Goal: Information Seeking & Learning: Learn about a topic

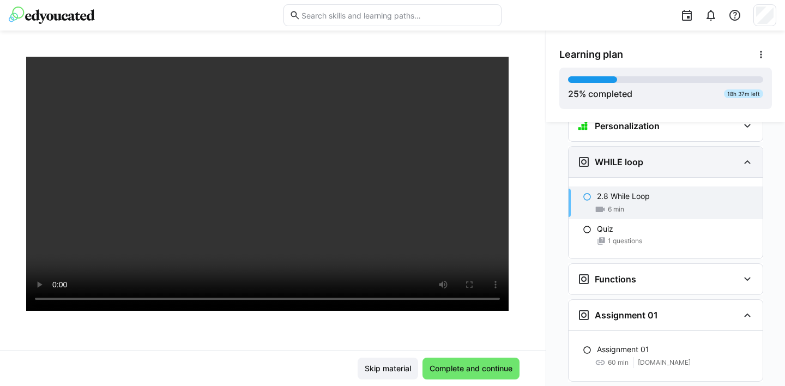
scroll to position [1165, 0]
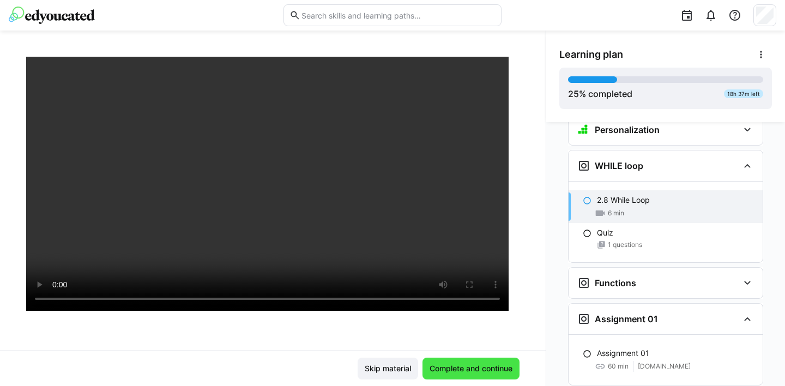
click at [463, 369] on span "Complete and continue" at bounding box center [471, 368] width 86 height 11
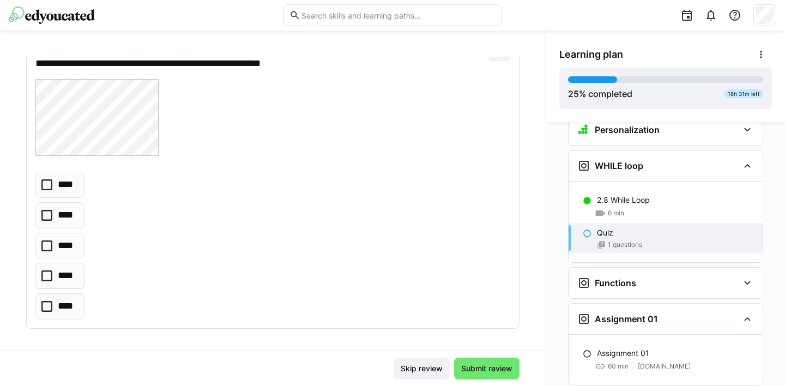
scroll to position [83, 0]
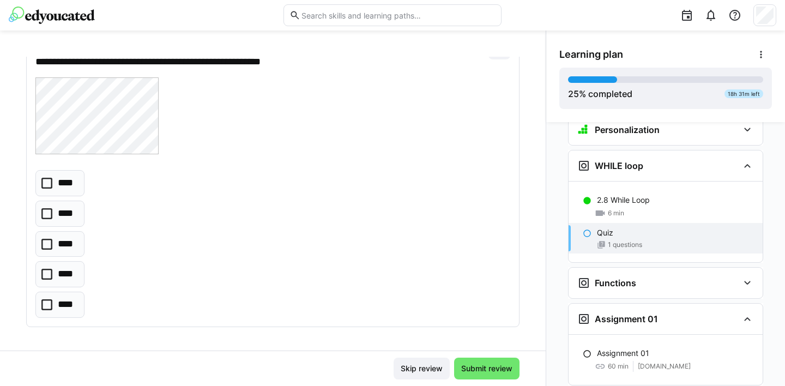
click at [47, 245] on icon at bounding box center [46, 244] width 11 height 11
click at [486, 367] on span "Submit review" at bounding box center [487, 368] width 55 height 11
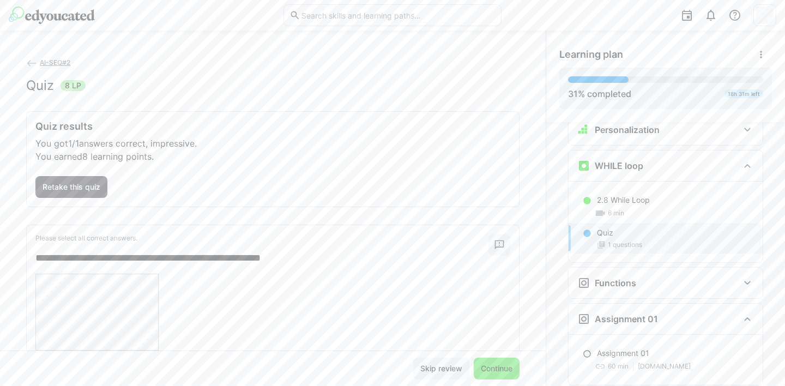
click at [502, 366] on span "Continue" at bounding box center [496, 368] width 35 height 11
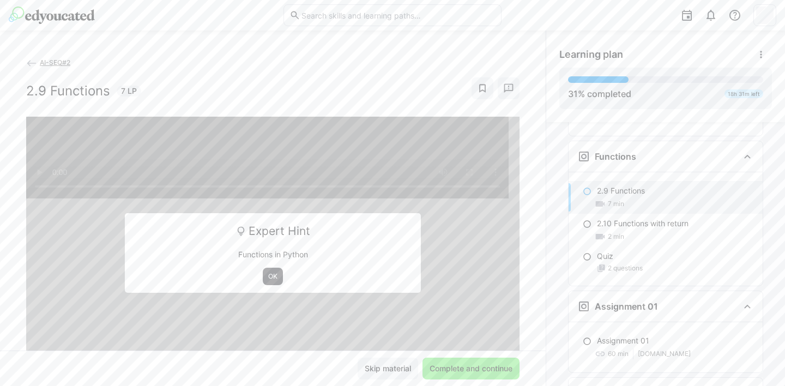
scroll to position [1292, 0]
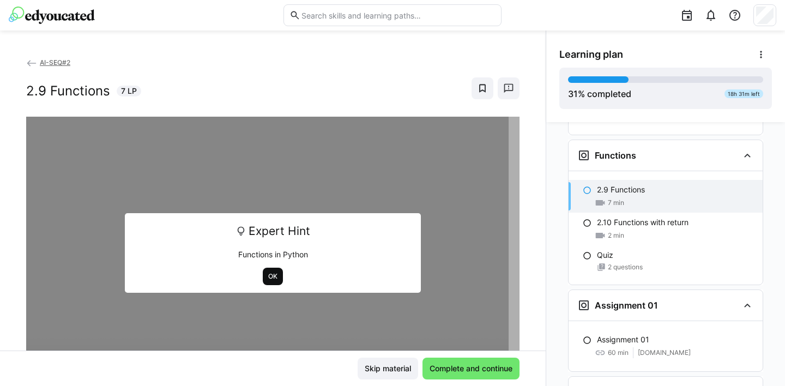
click at [267, 274] on span "OK" at bounding box center [272, 276] width 11 height 9
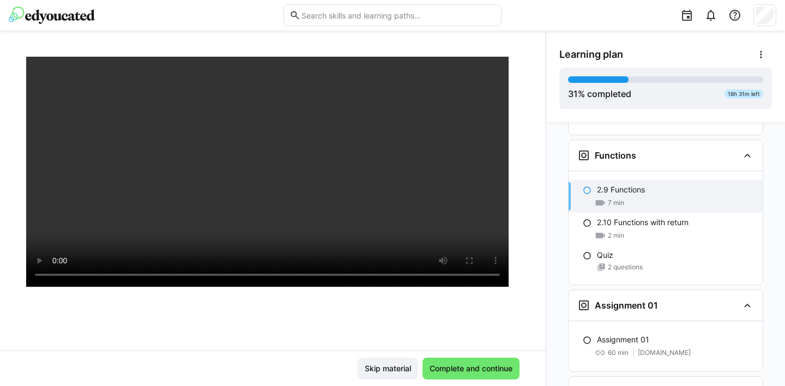
scroll to position [98, 0]
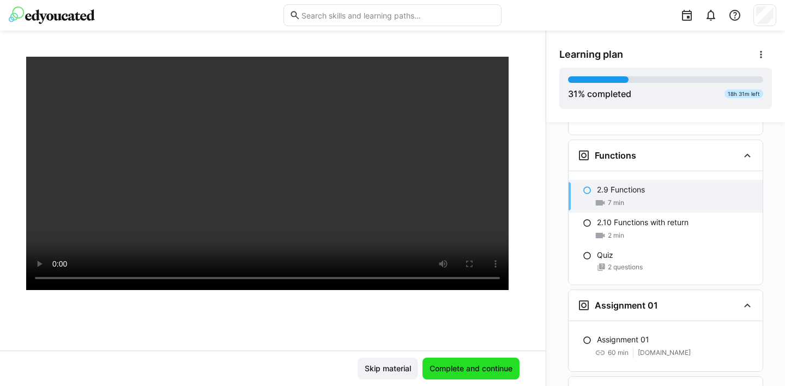
click at [483, 371] on span "Complete and continue" at bounding box center [471, 368] width 86 height 11
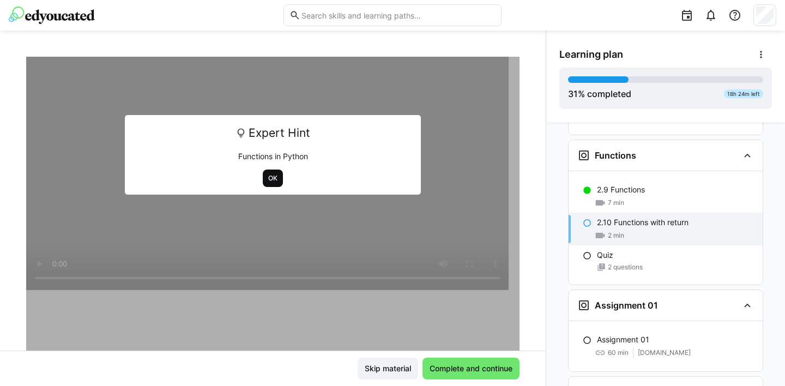
click at [268, 176] on span "OK" at bounding box center [272, 178] width 11 height 9
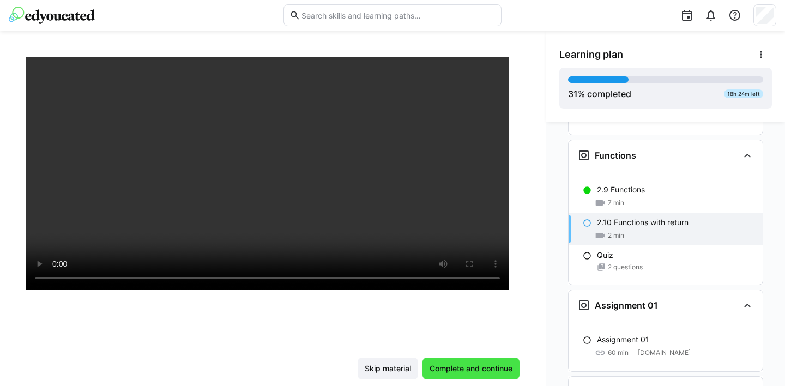
click at [473, 368] on span "Complete and continue" at bounding box center [471, 368] width 86 height 11
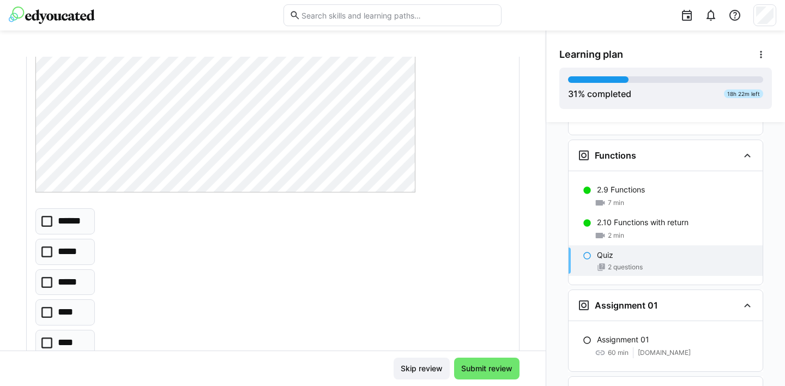
scroll to position [167, 0]
click at [48, 223] on icon at bounding box center [46, 222] width 11 height 11
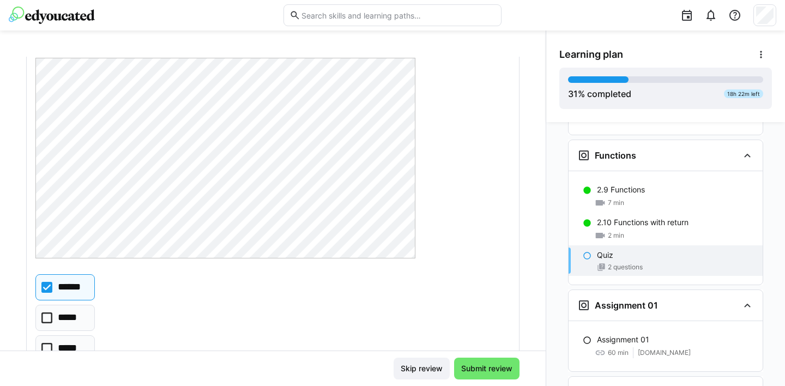
scroll to position [102, 0]
click at [496, 369] on span "Submit review" at bounding box center [487, 368] width 55 height 11
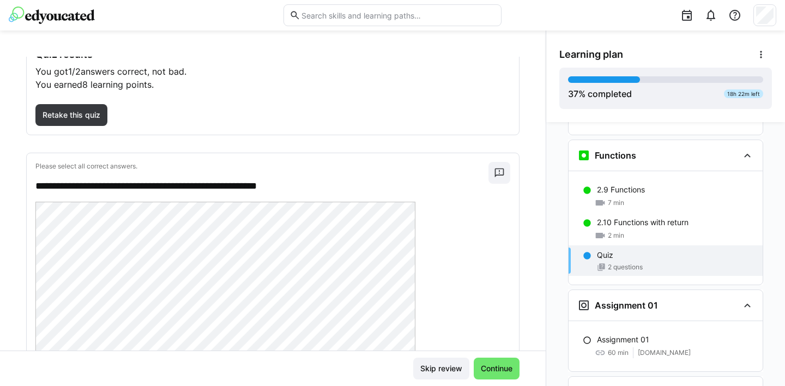
scroll to position [0, 0]
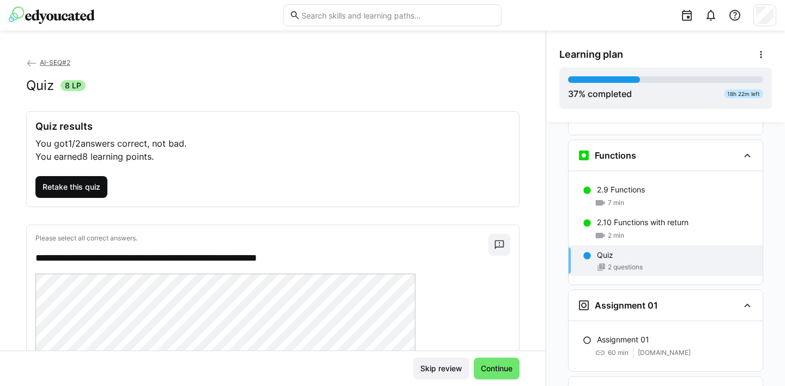
click at [75, 190] on span "Retake this quiz" at bounding box center [71, 187] width 61 height 11
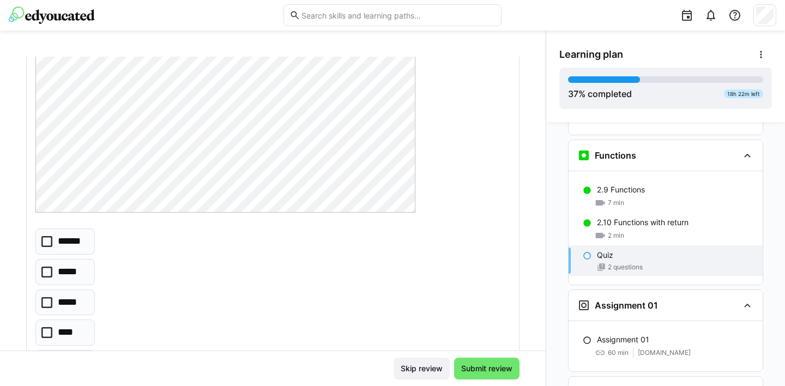
scroll to position [198, 0]
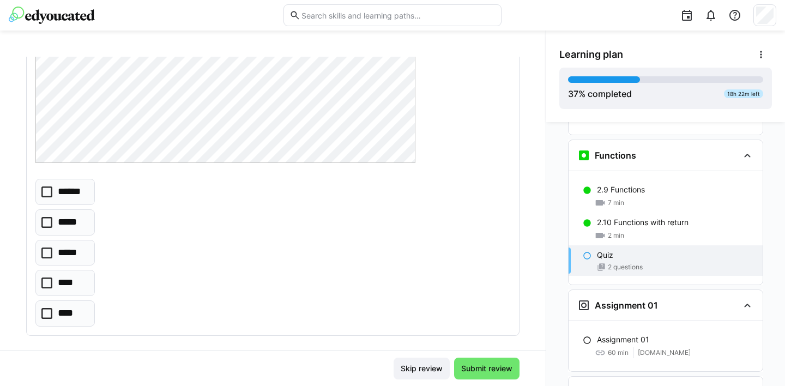
click at [47, 187] on icon at bounding box center [46, 191] width 11 height 11
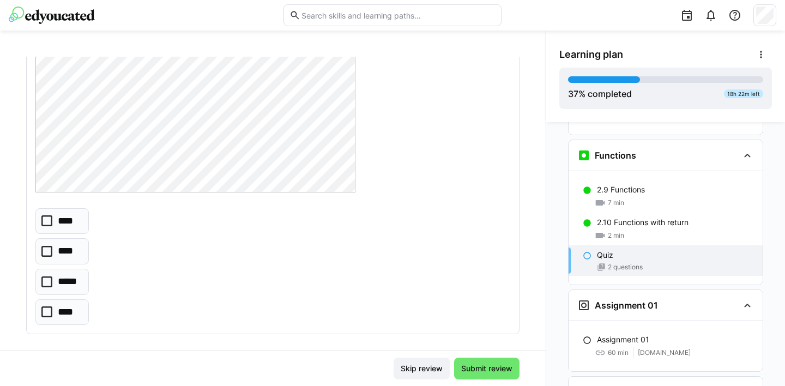
scroll to position [616, 0]
click at [49, 268] on icon at bounding box center [46, 272] width 11 height 11
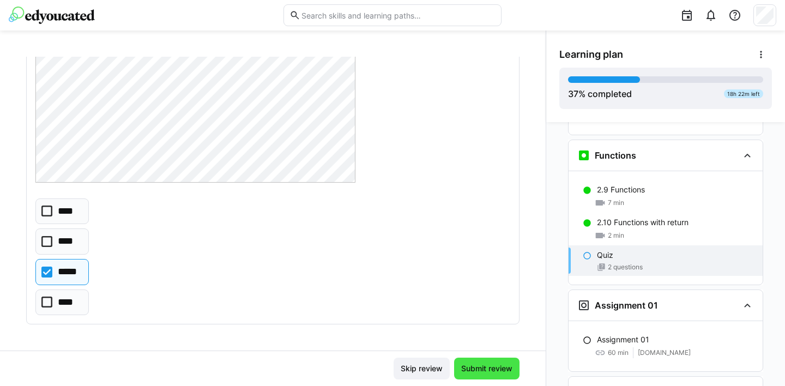
click at [494, 369] on span "Submit review" at bounding box center [487, 368] width 55 height 11
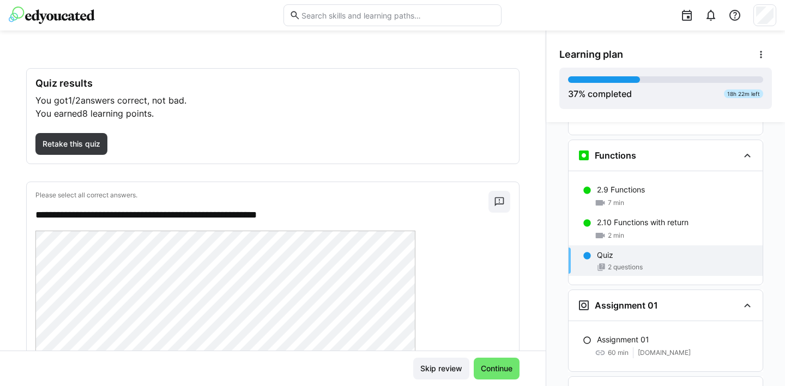
scroll to position [0, 0]
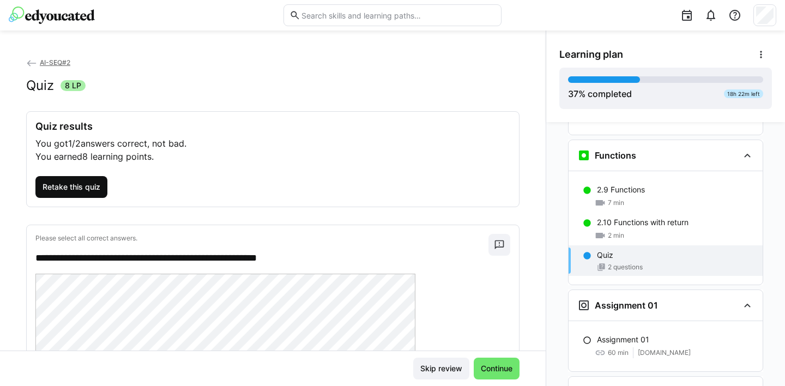
click at [91, 188] on span "Retake this quiz" at bounding box center [71, 187] width 61 height 11
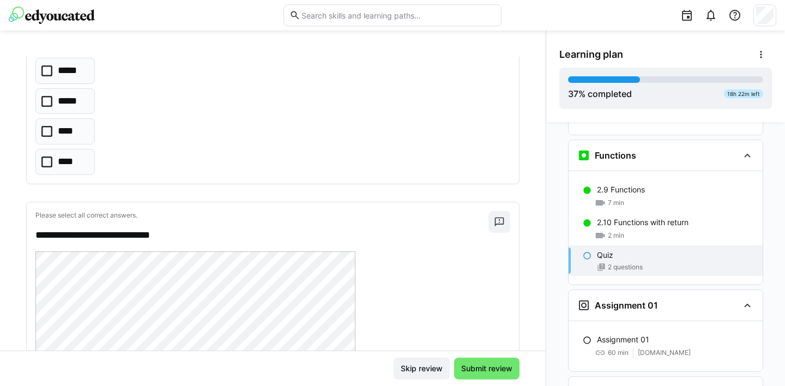
scroll to position [267, 0]
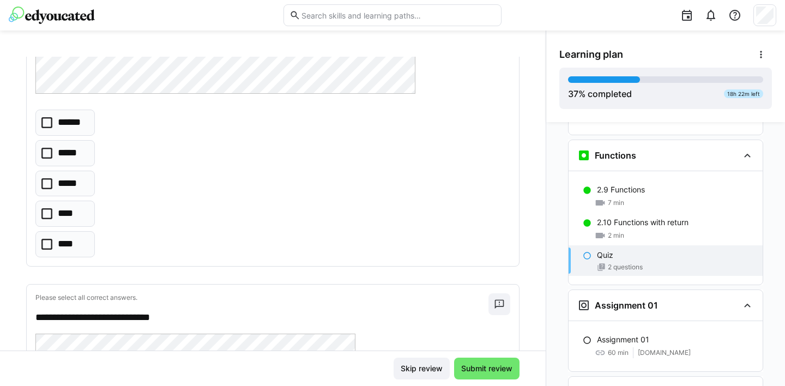
click at [47, 121] on icon at bounding box center [46, 122] width 11 height 11
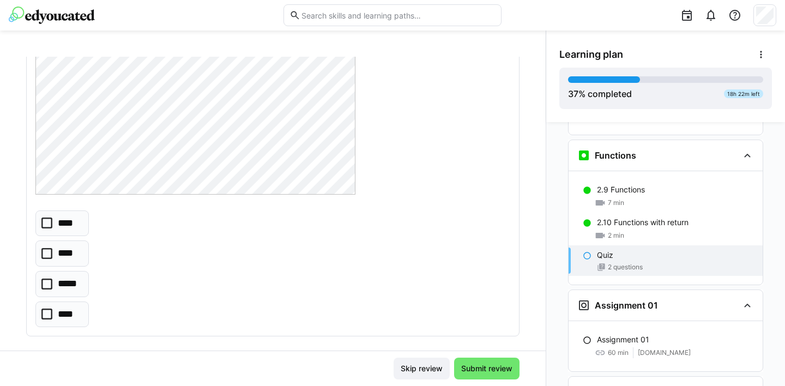
scroll to position [616, 0]
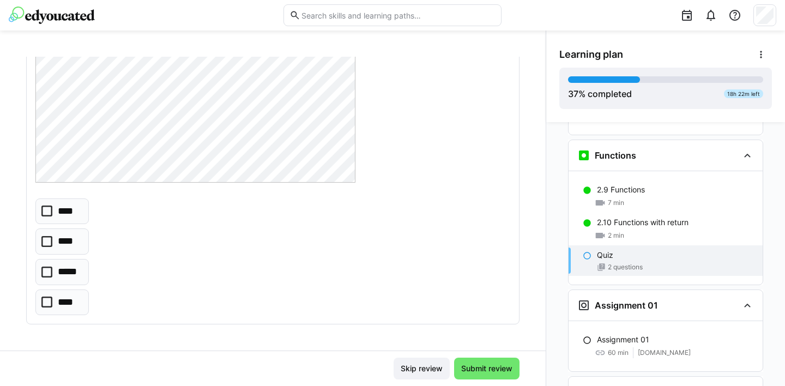
click at [47, 272] on icon at bounding box center [46, 272] width 11 height 11
click at [46, 268] on icon at bounding box center [46, 272] width 11 height 11
click at [46, 210] on icon at bounding box center [46, 211] width 11 height 11
click at [501, 373] on span "Submit review" at bounding box center [487, 368] width 55 height 11
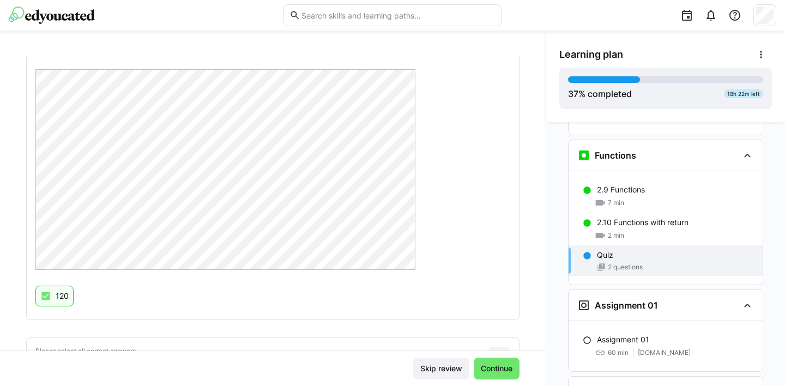
scroll to position [207, 0]
click at [490, 371] on span "Continue" at bounding box center [496, 368] width 35 height 11
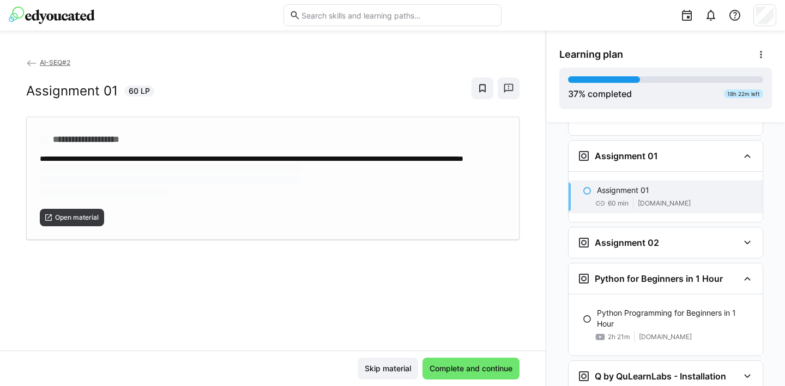
scroll to position [1442, 0]
click at [77, 186] on span "Open material" at bounding box center [77, 181] width 46 height 9
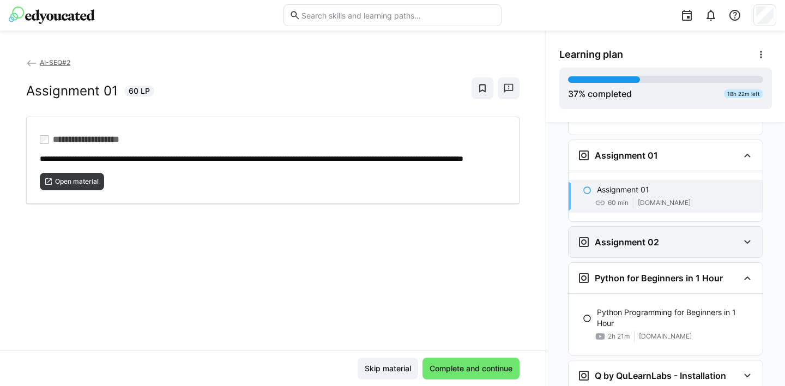
click at [745, 236] on eds-icon at bounding box center [747, 242] width 13 height 13
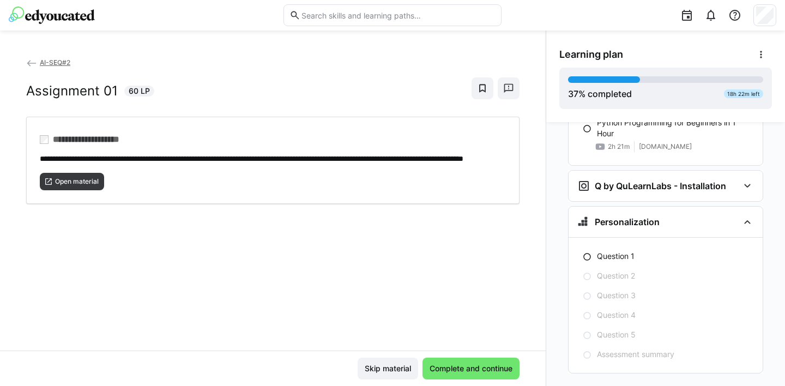
scroll to position [1687, 0]
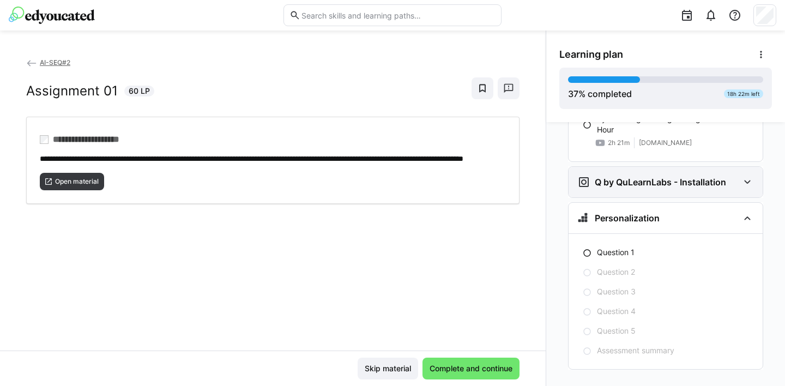
click at [746, 176] on eds-icon at bounding box center [747, 182] width 13 height 13
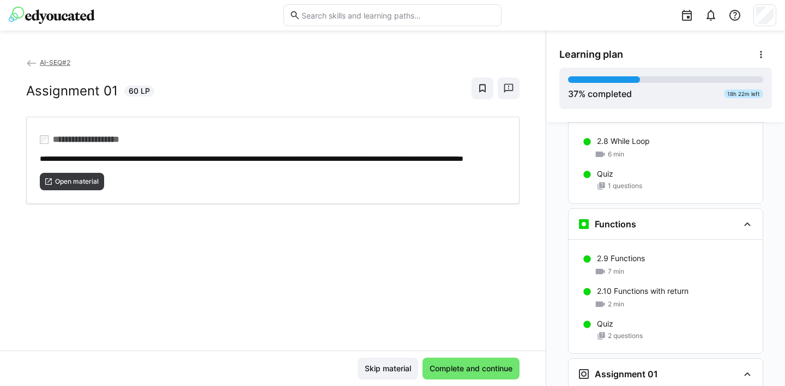
scroll to position [1219, 0]
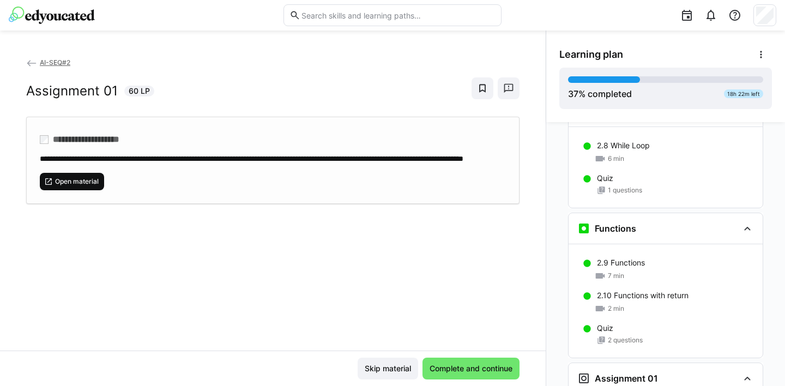
click at [87, 186] on span "Open material" at bounding box center [77, 181] width 46 height 9
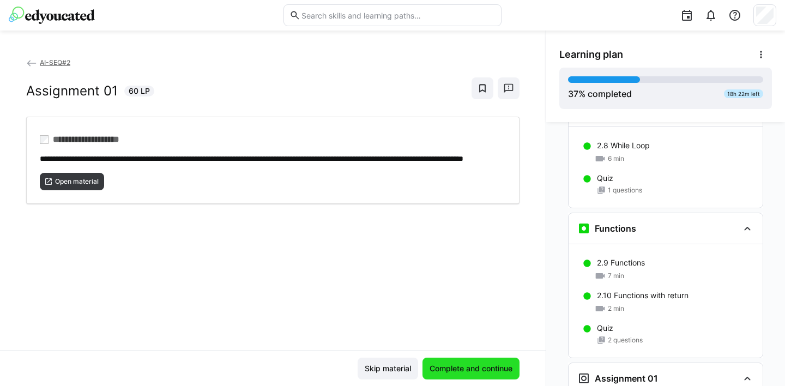
click at [480, 364] on span "Complete and continue" at bounding box center [471, 368] width 86 height 11
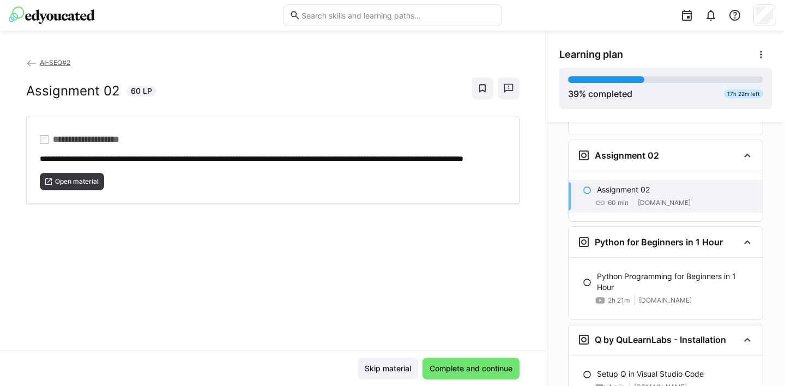
scroll to position [1441, 0]
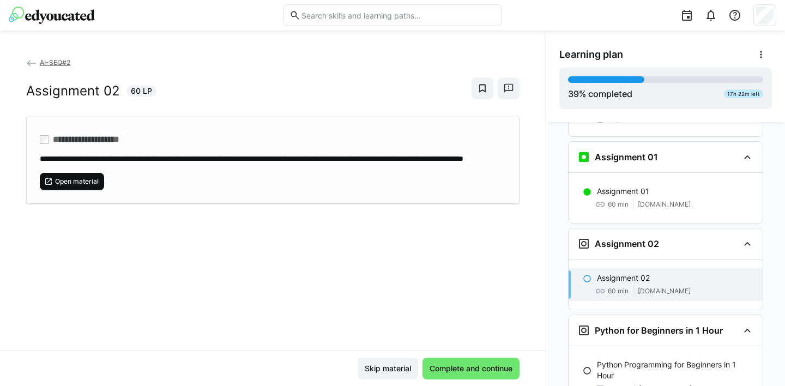
click at [72, 186] on span "Open material" at bounding box center [77, 181] width 46 height 9
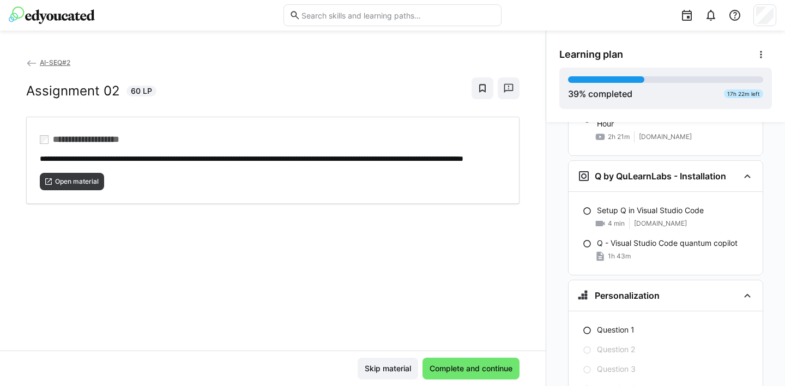
scroll to position [1770, 0]
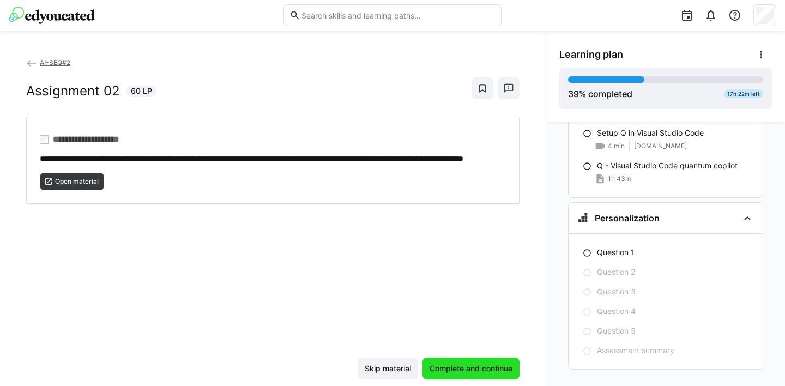
click at [486, 368] on span "Complete and continue" at bounding box center [471, 368] width 86 height 11
